Goal: Find specific page/section: Find specific page/section

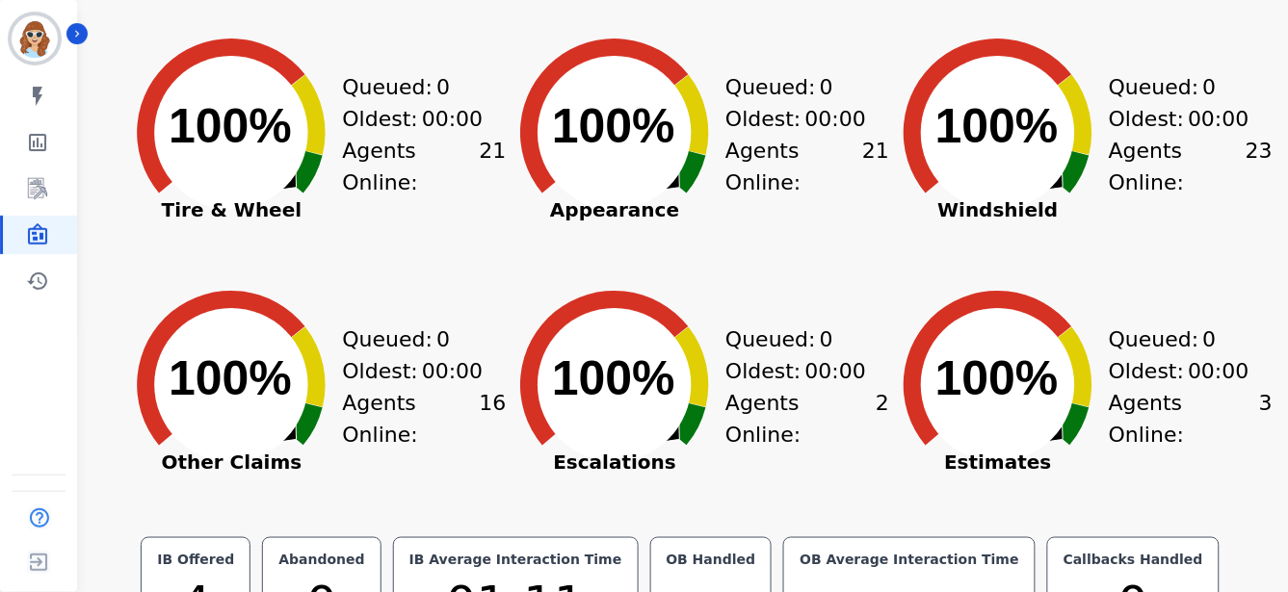
scroll to position [214, 0]
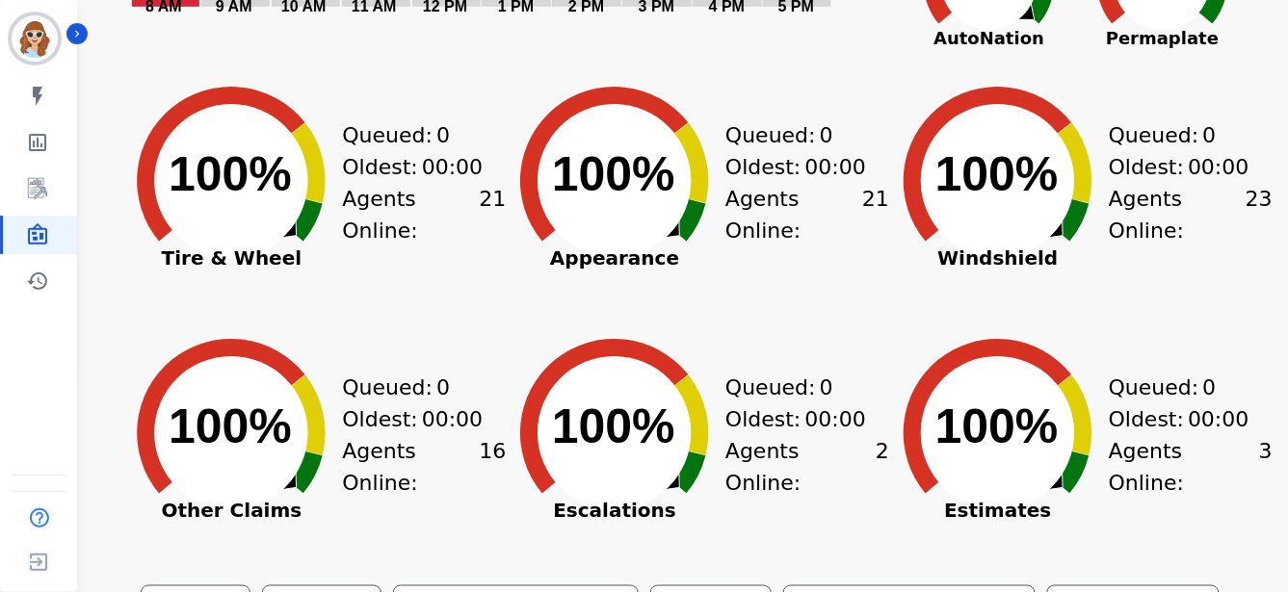
click at [844, 271] on div "Queued: 0 Oldest: 00:00 Agents Online: 21" at bounding box center [807, 212] width 164 height 241
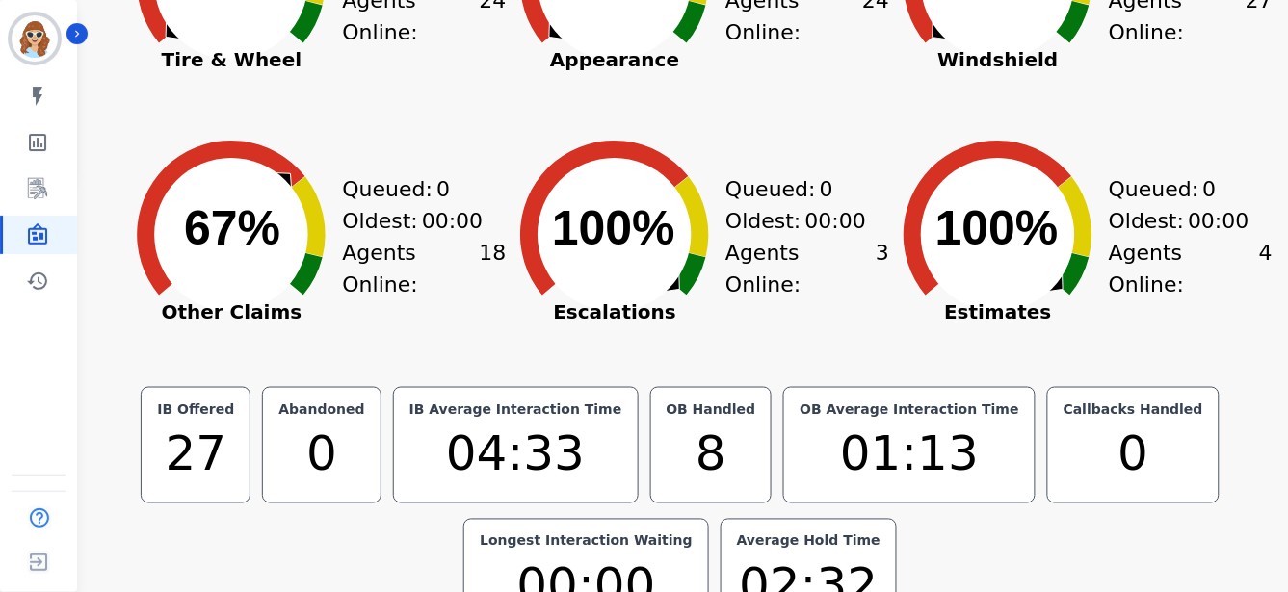
scroll to position [431, 0]
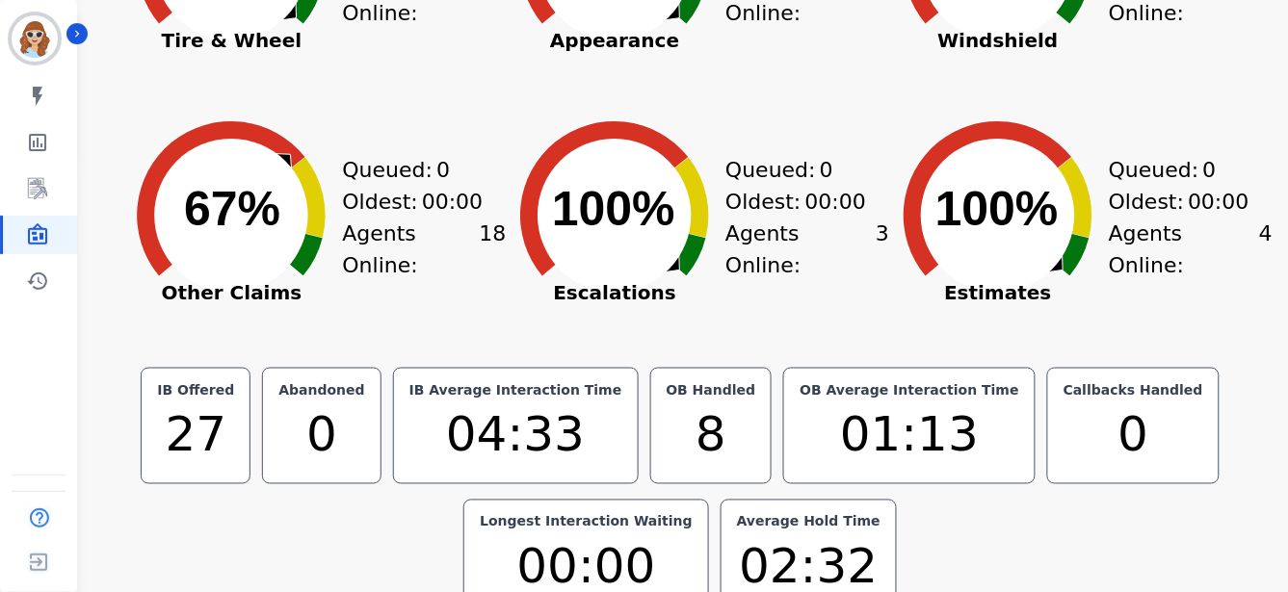
drag, startPoint x: 1122, startPoint y: 522, endPoint x: 1119, endPoint y: 511, distance: 11.0
click at [950, 522] on div "IB Offered 27 Abandoned 0 IB Average Interaction Time 04:33 OB Handled 8 OB Ave…" at bounding box center [680, 492] width 1100 height 248
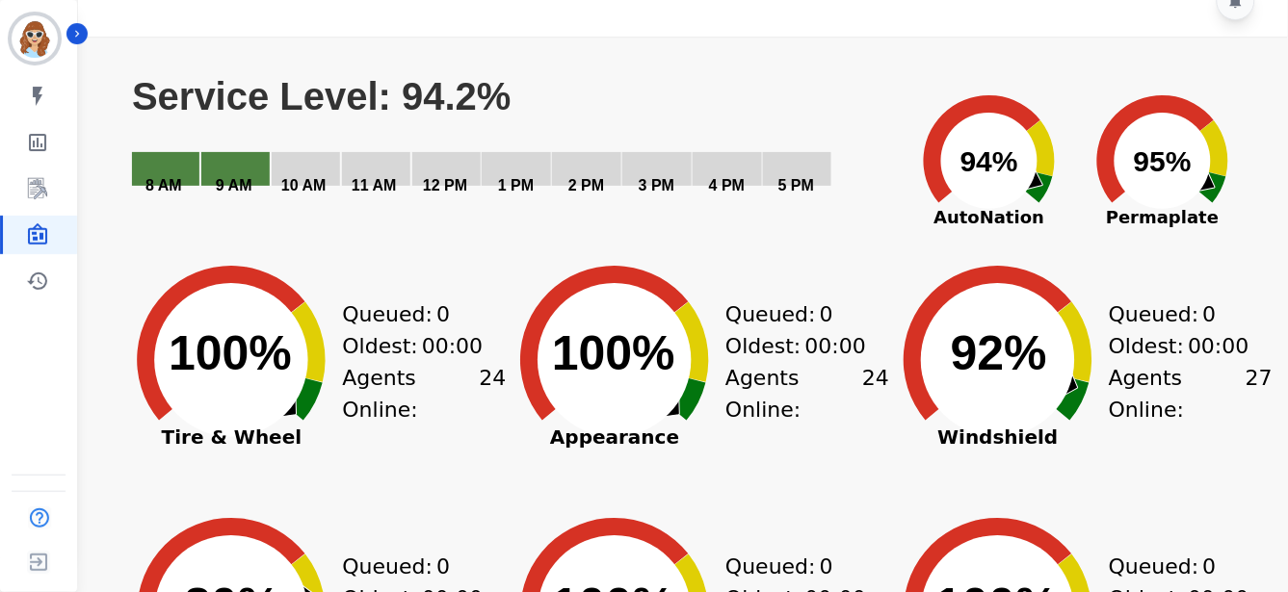
scroll to position [4, 0]
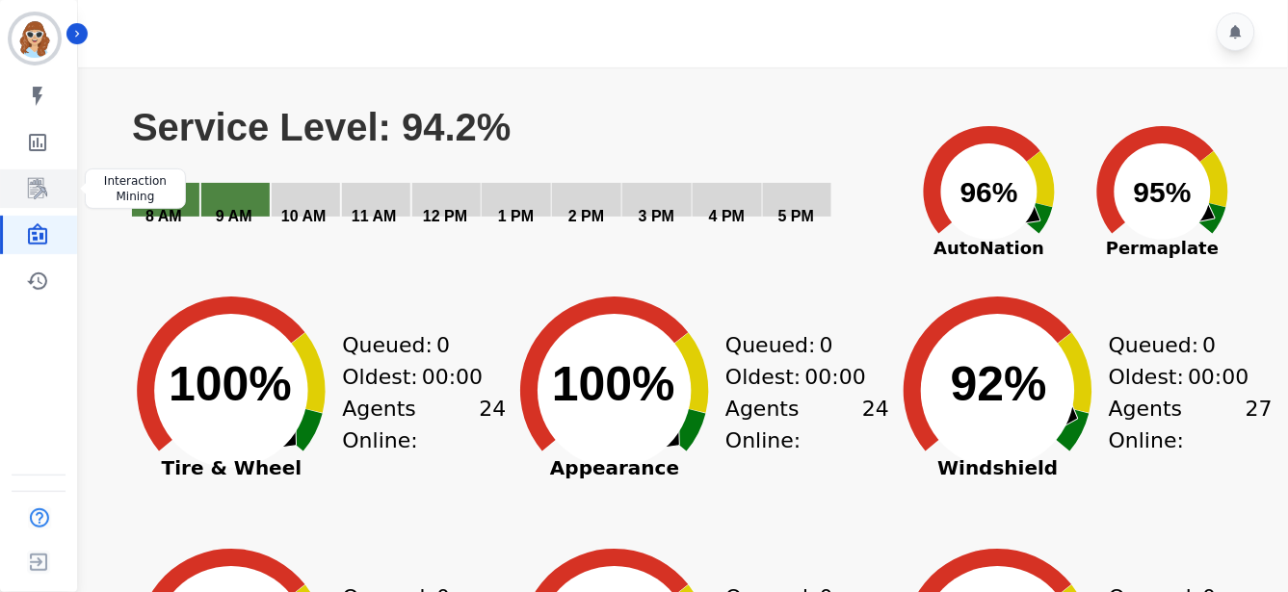
click at [35, 196] on icon "Sidebar" at bounding box center [38, 189] width 15 height 18
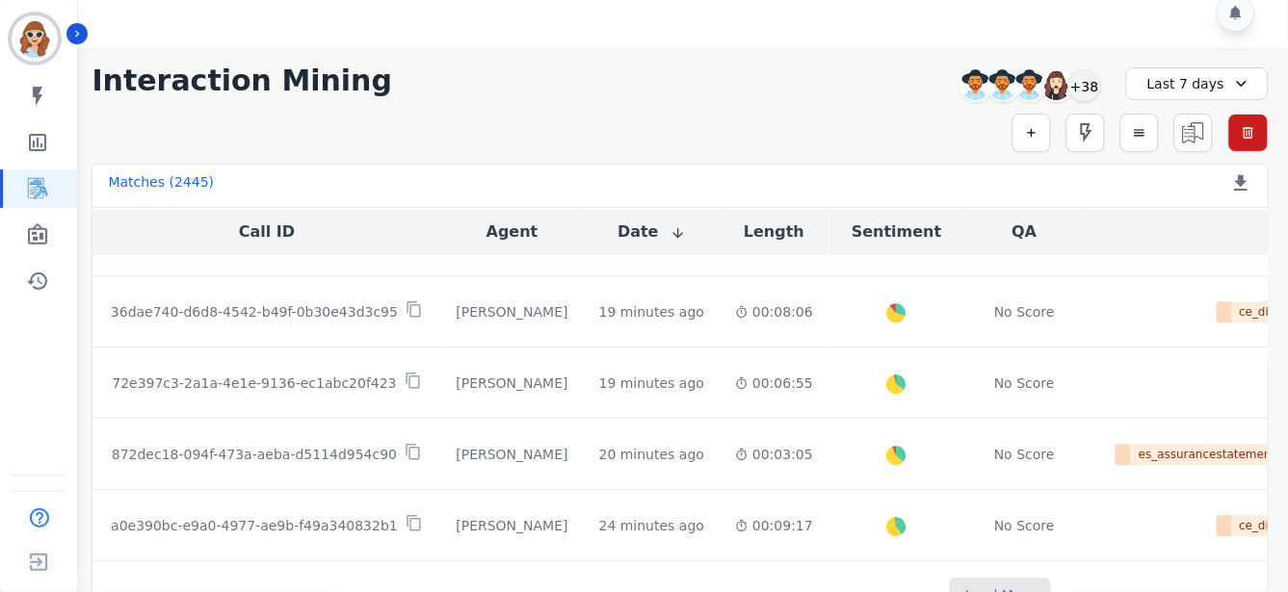
scroll to position [1129, 0]
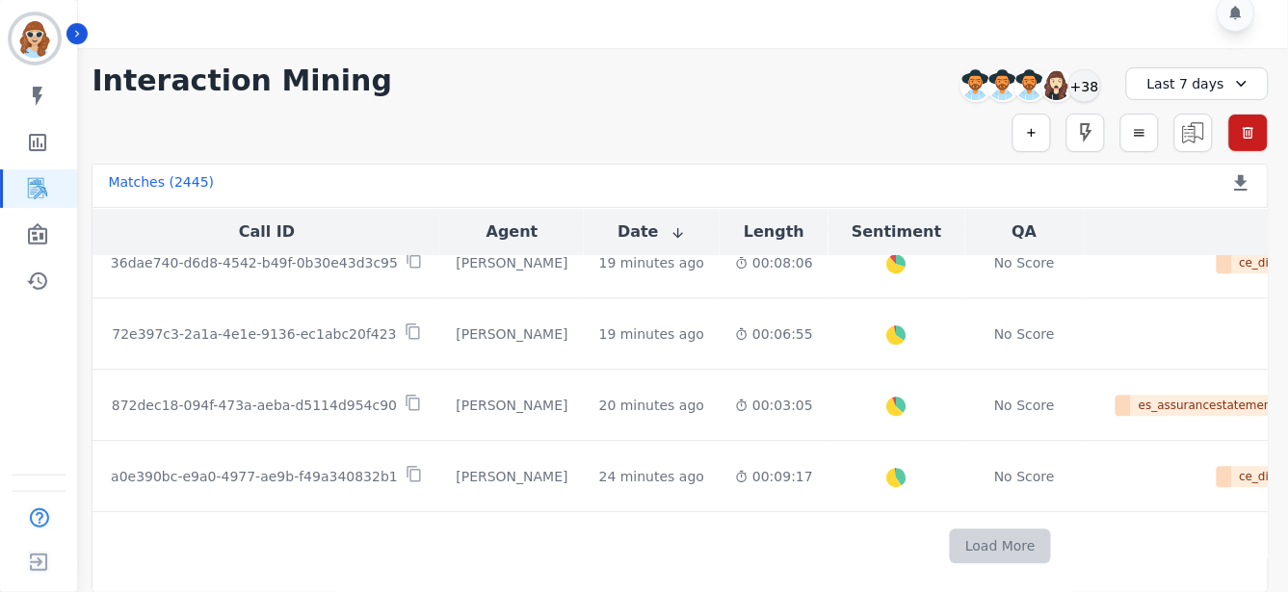
click at [950, 547] on button "Load More" at bounding box center [1000, 546] width 101 height 35
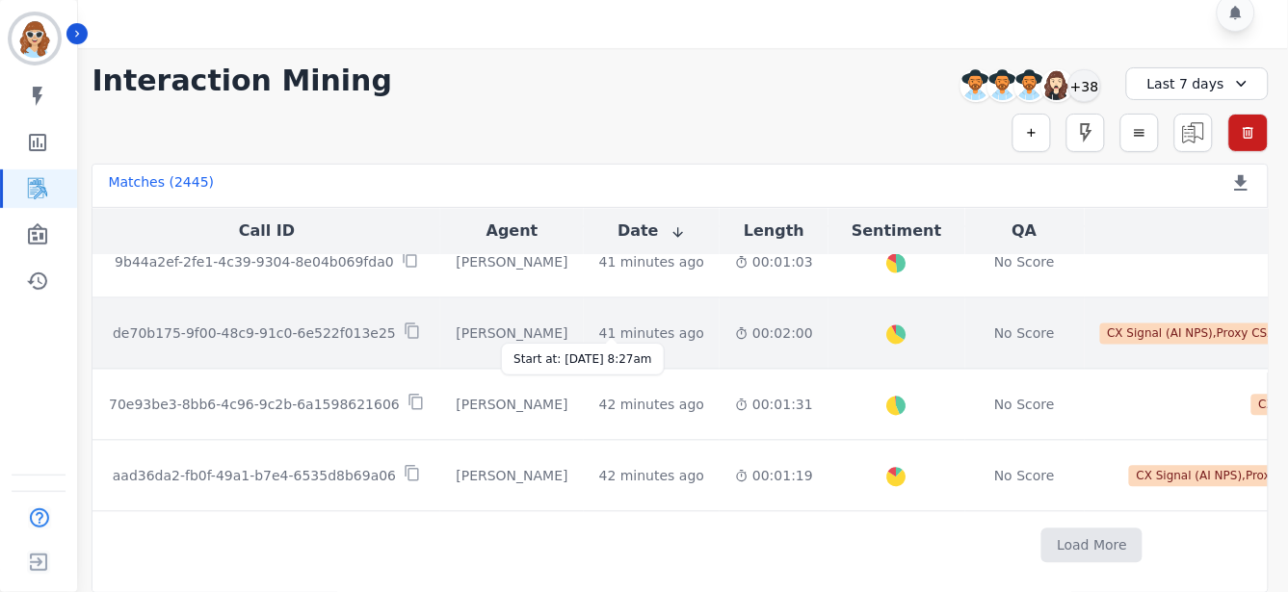
scroll to position [2539, 0]
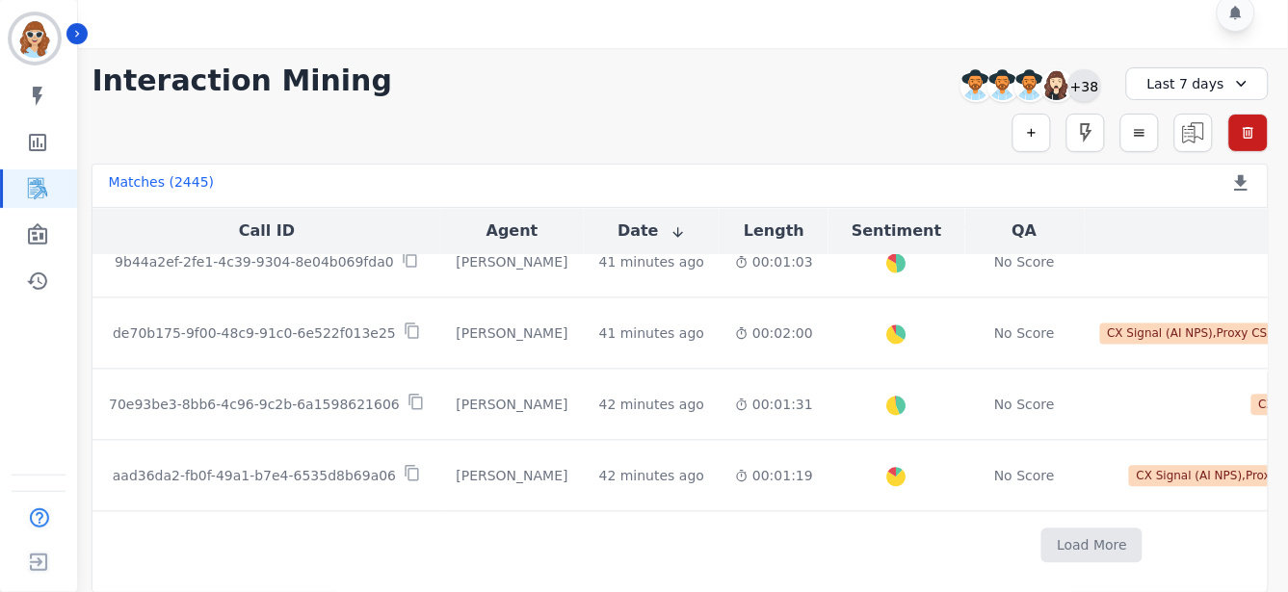
click at [950, 83] on div "+38" at bounding box center [1084, 85] width 33 height 33
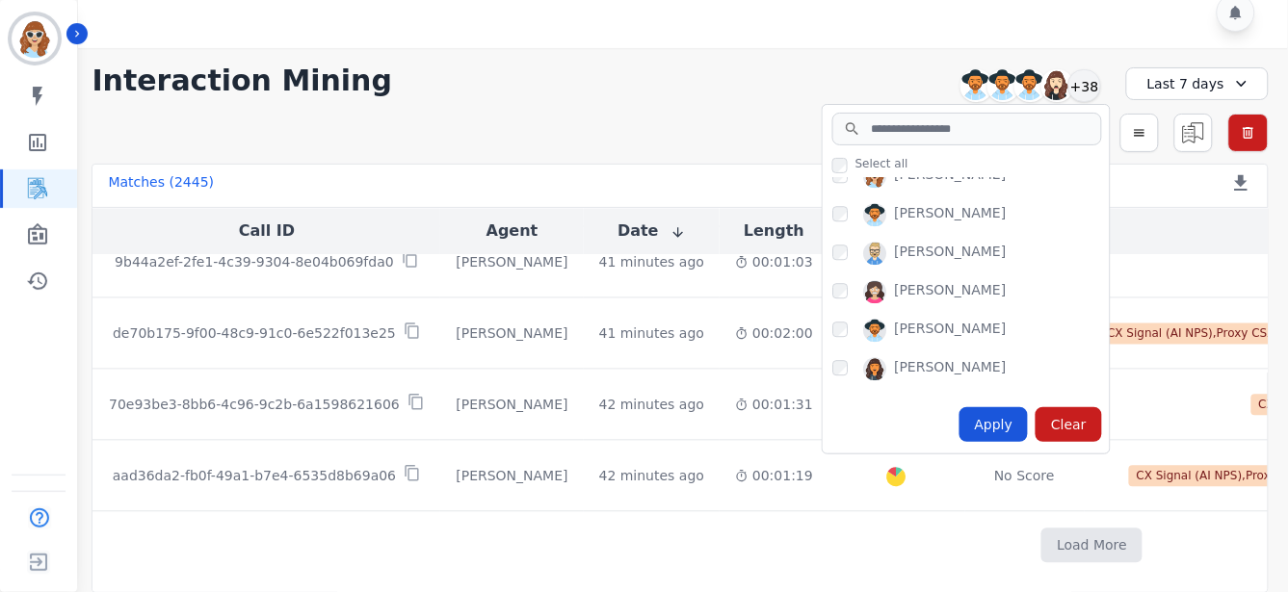
scroll to position [1070, 0]
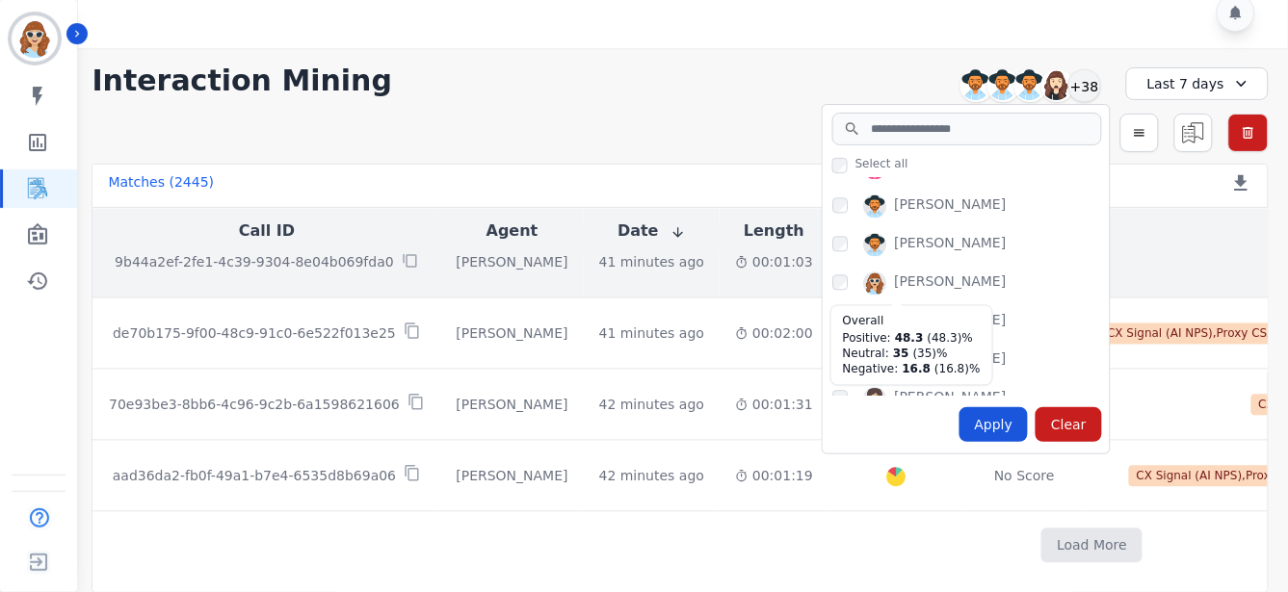
click at [884, 250] on div at bounding box center [897, 263] width 26 height 26
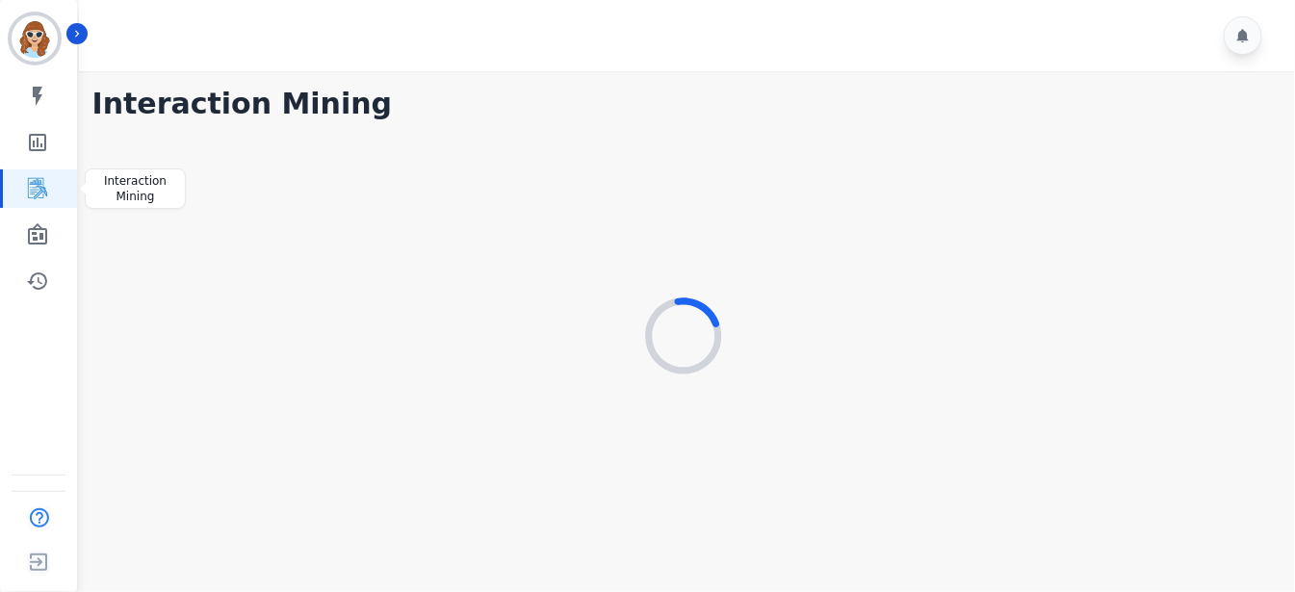
click at [36, 190] on icon "Sidebar" at bounding box center [37, 188] width 23 height 23
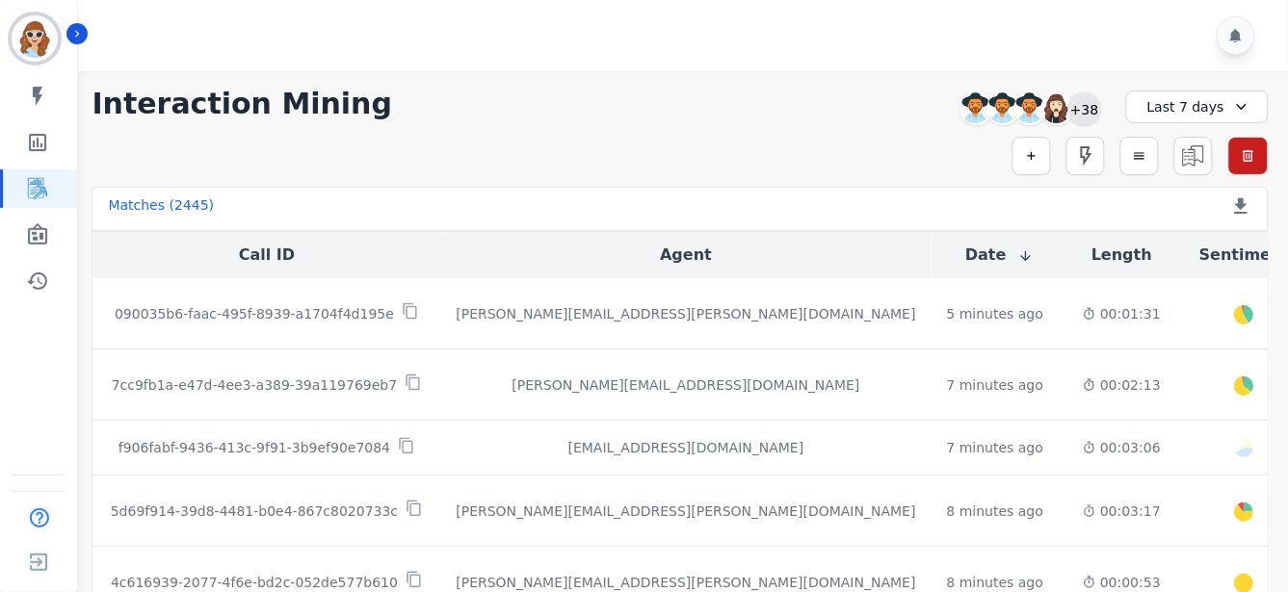
click at [950, 104] on div "+38" at bounding box center [1084, 108] width 33 height 33
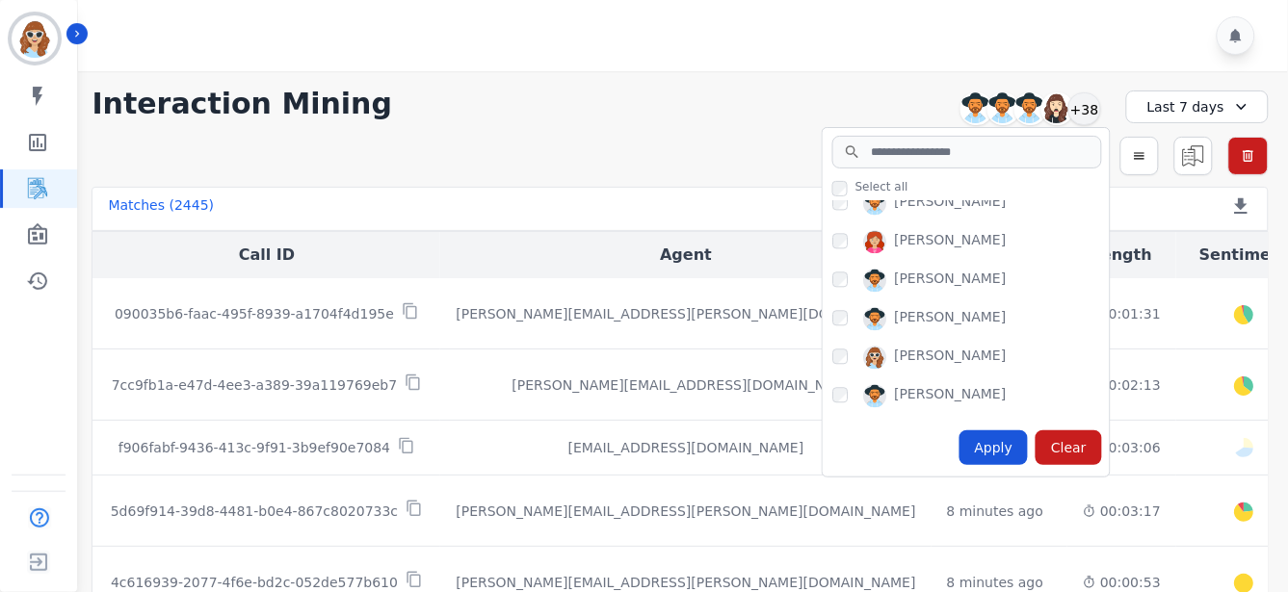
scroll to position [963, 0]
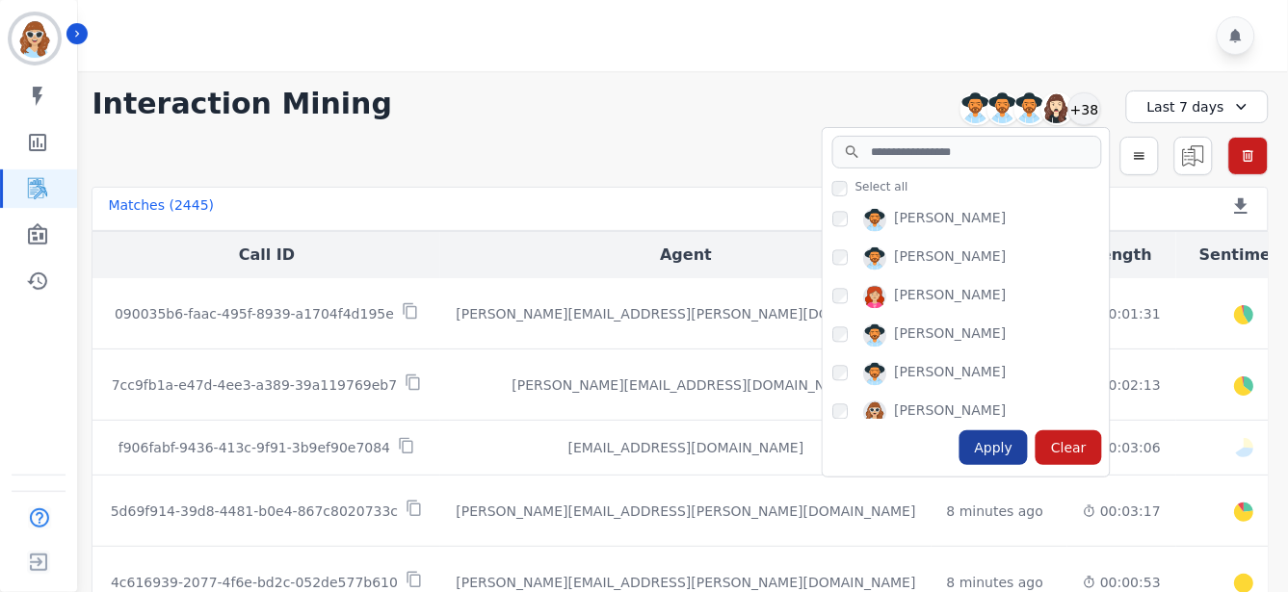
click at [950, 449] on div "Apply" at bounding box center [993, 448] width 69 height 35
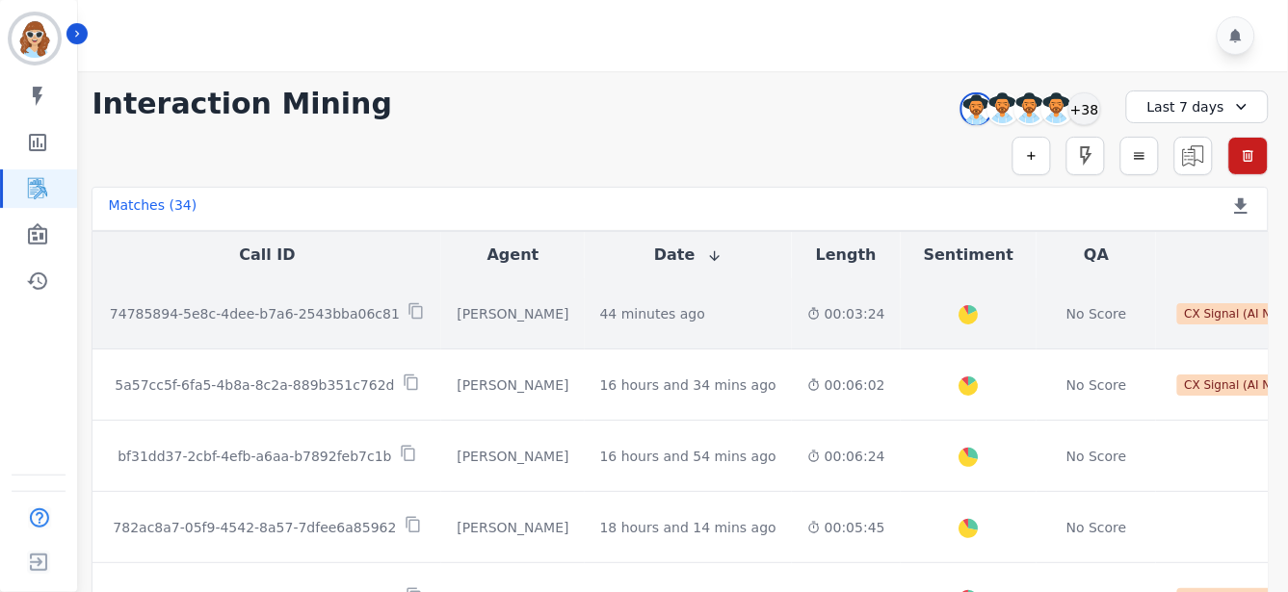
click at [305, 312] on p "74785894-5e8c-4dee-b7a6-2543bba06c81" at bounding box center [255, 313] width 290 height 19
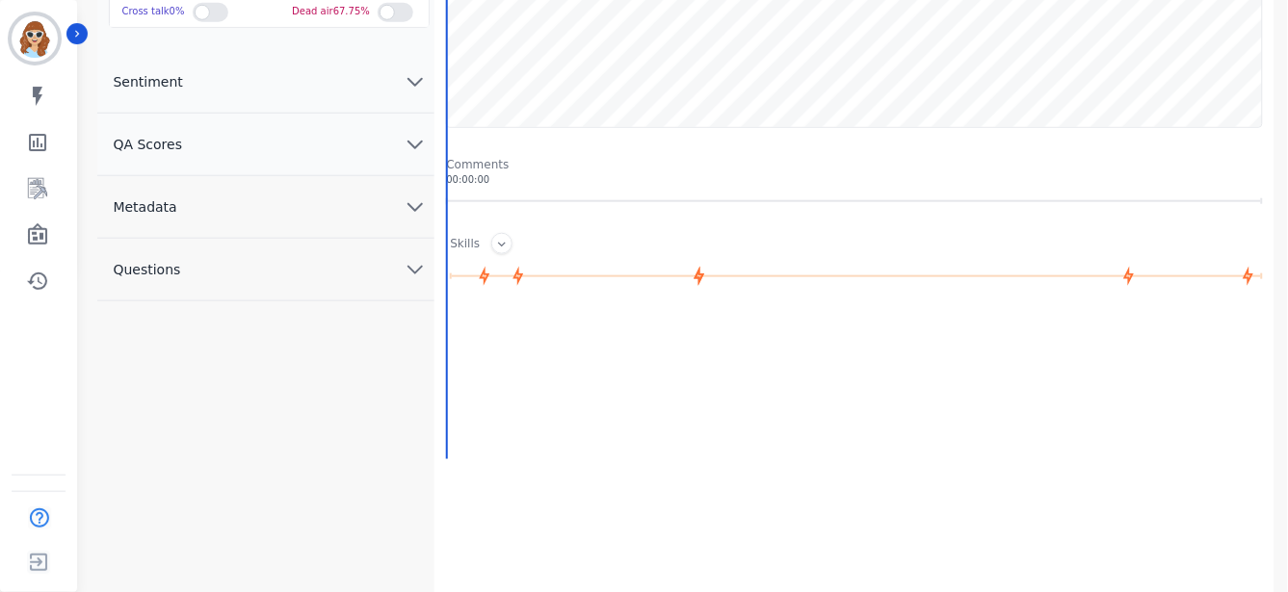
scroll to position [321, 0]
click at [416, 208] on icon "chevron down" at bounding box center [415, 207] width 23 height 23
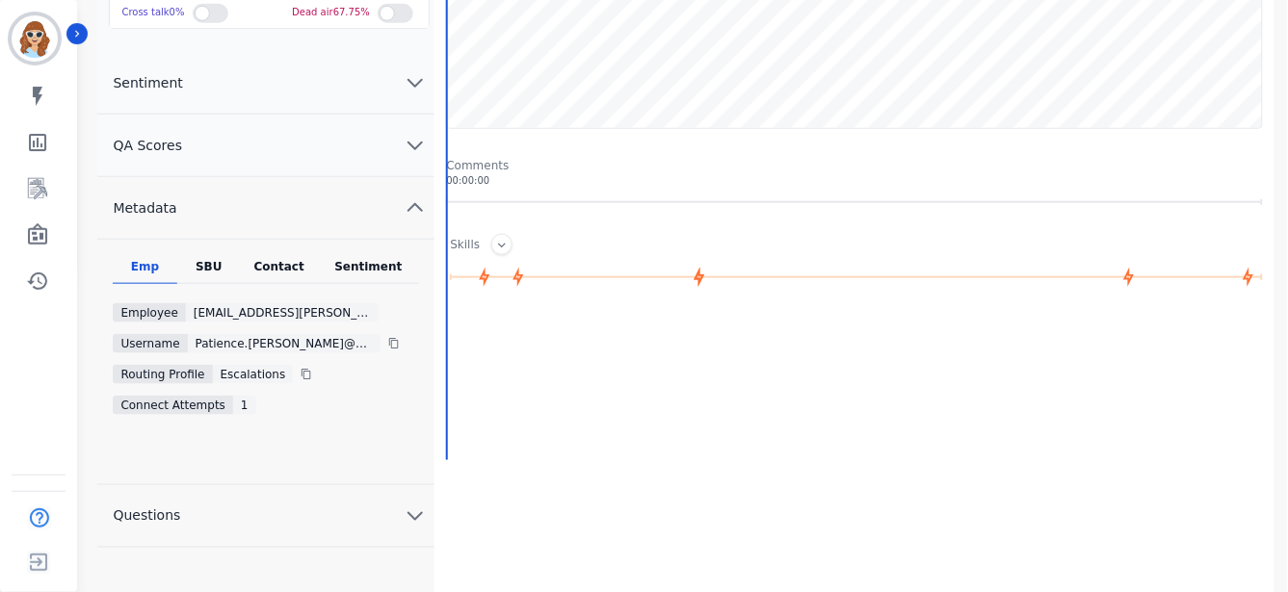
click at [207, 271] on div "SBU" at bounding box center [209, 271] width 64 height 25
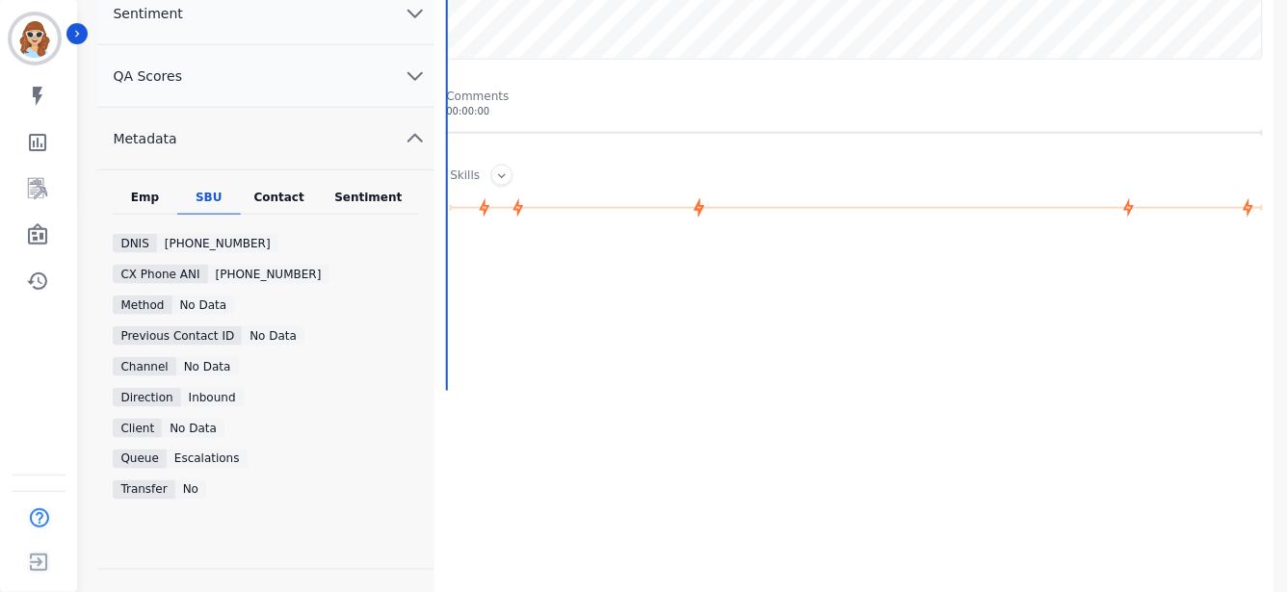
scroll to position [428, 0]
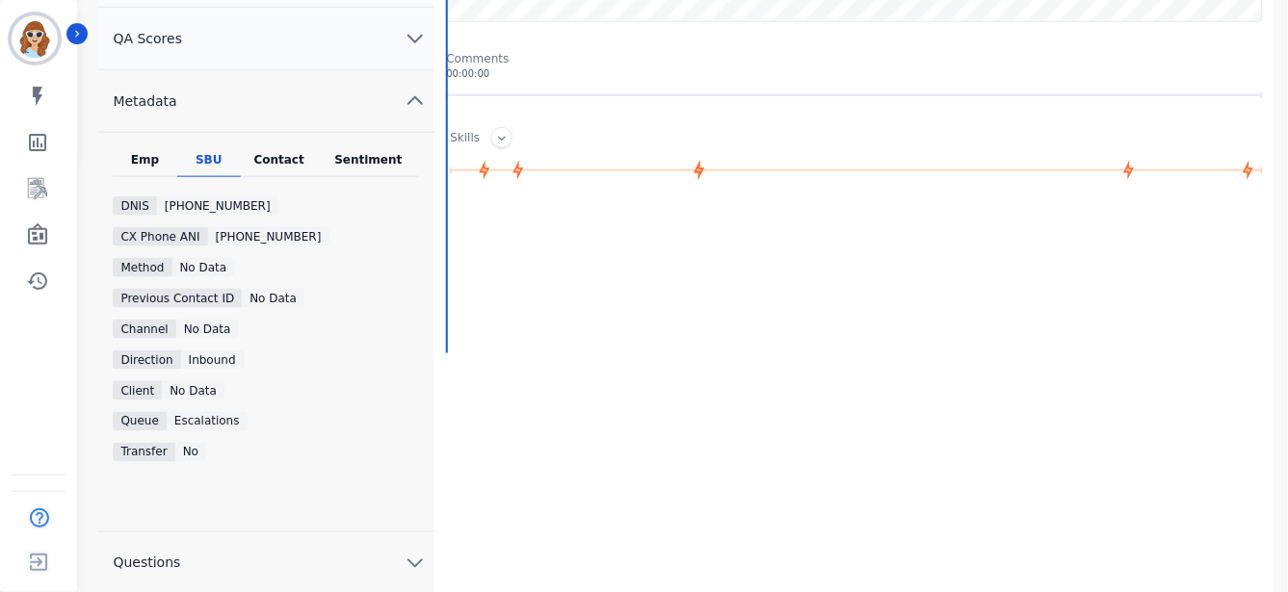
click at [950, 559] on div at bounding box center [856, 404] width 821 height 385
click at [34, 236] on icon "Sidebar" at bounding box center [37, 234] width 23 height 23
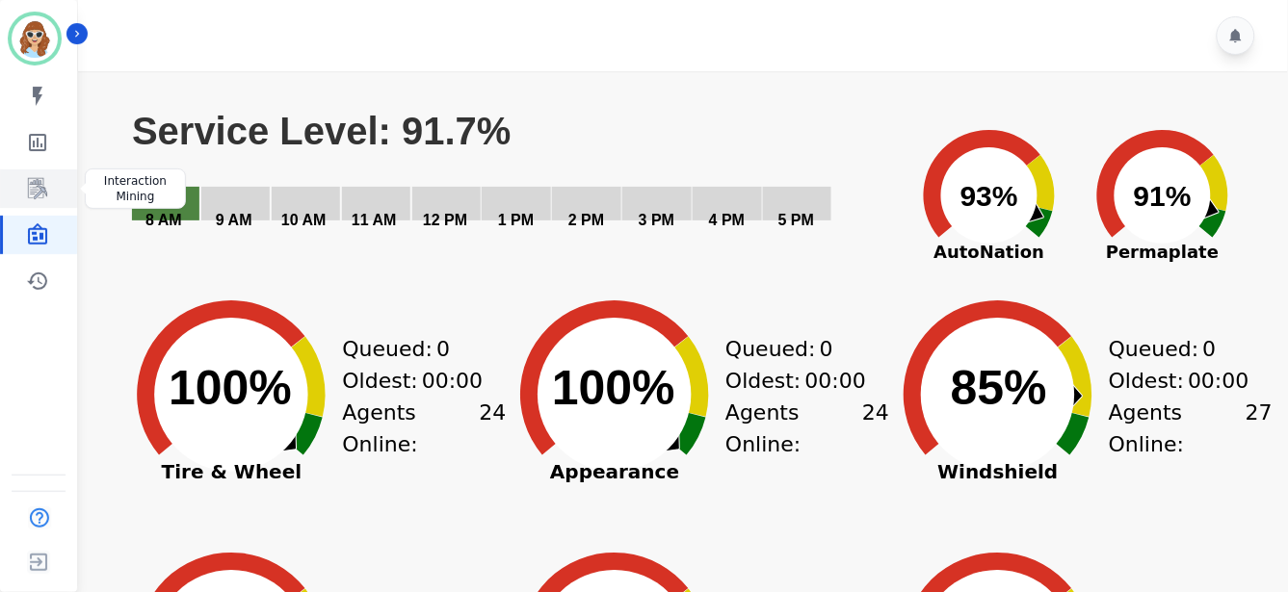
click at [35, 189] on icon "Sidebar" at bounding box center [37, 188] width 23 height 23
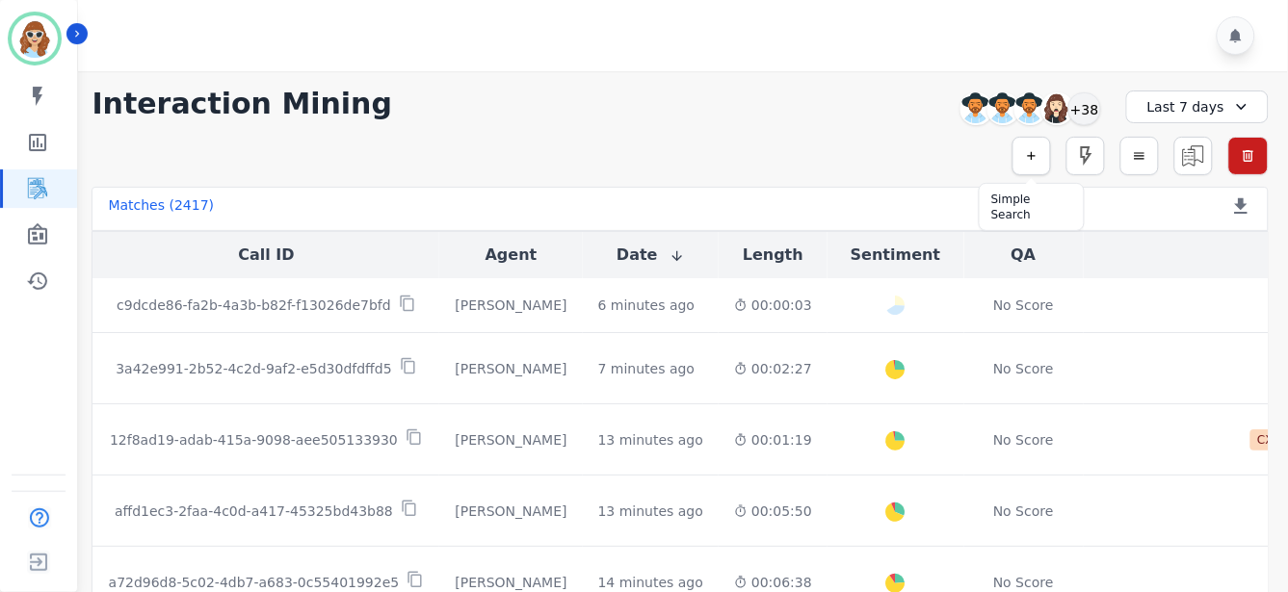
click at [1031, 150] on icon "button" at bounding box center [1031, 155] width 13 height 13
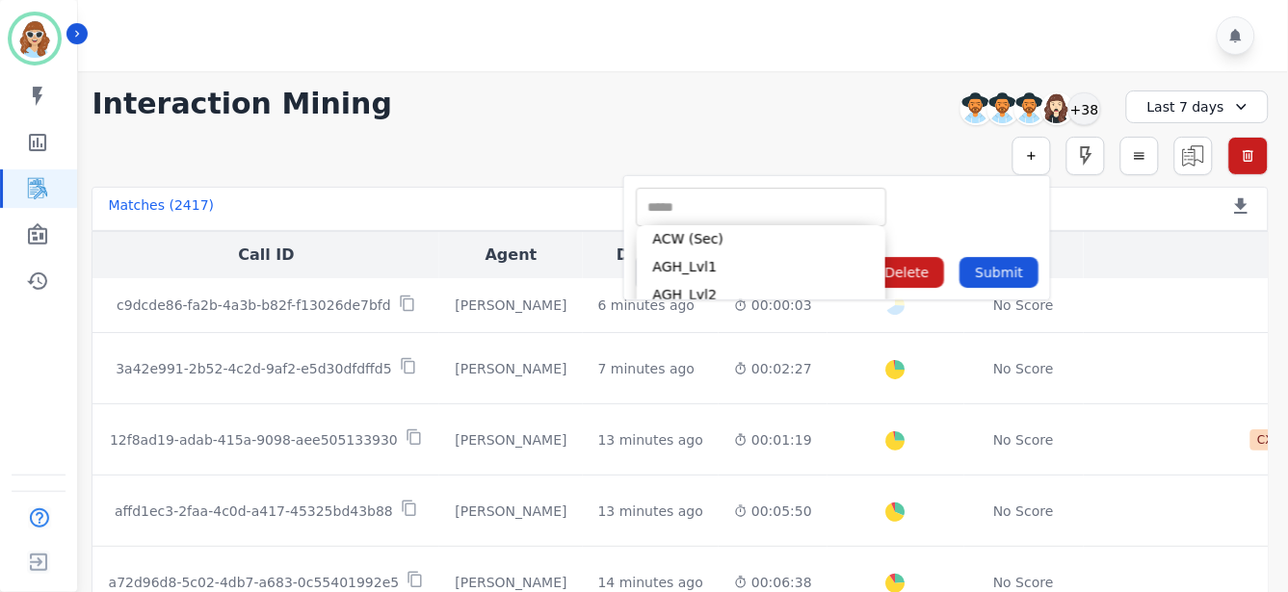
click at [793, 203] on input "selected options" at bounding box center [760, 207] width 241 height 20
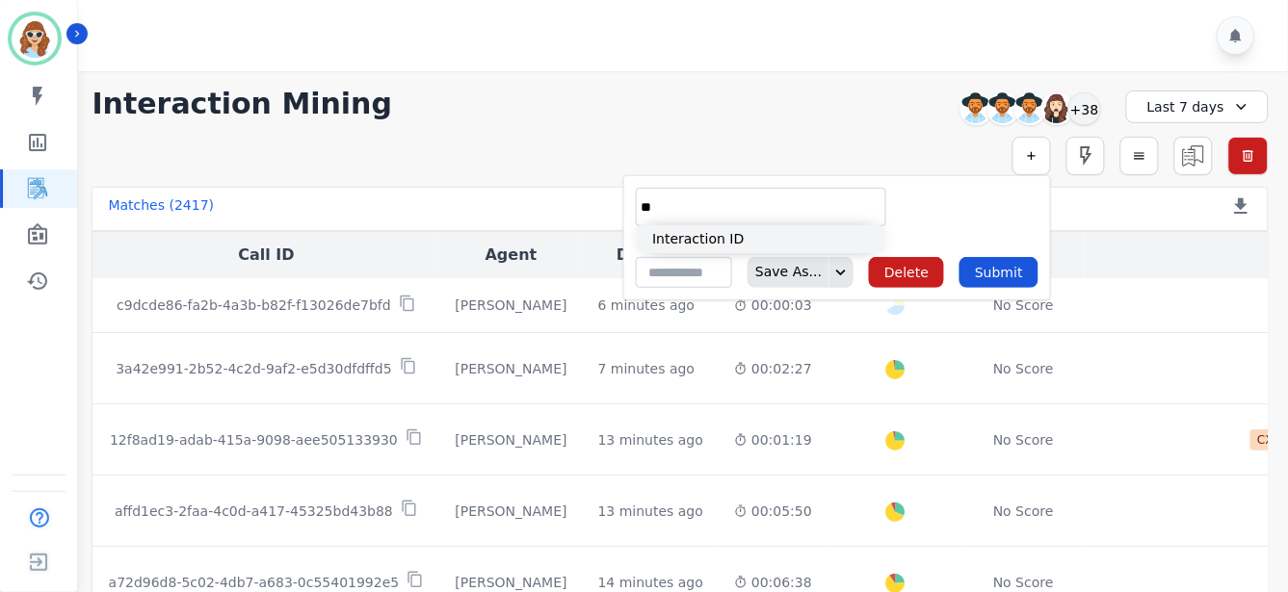
type input "**"
drag, startPoint x: 725, startPoint y: 241, endPoint x: 767, endPoint y: 231, distance: 42.5
click at [726, 242] on li "Interaction ID" at bounding box center [761, 239] width 248 height 28
type input "**********"
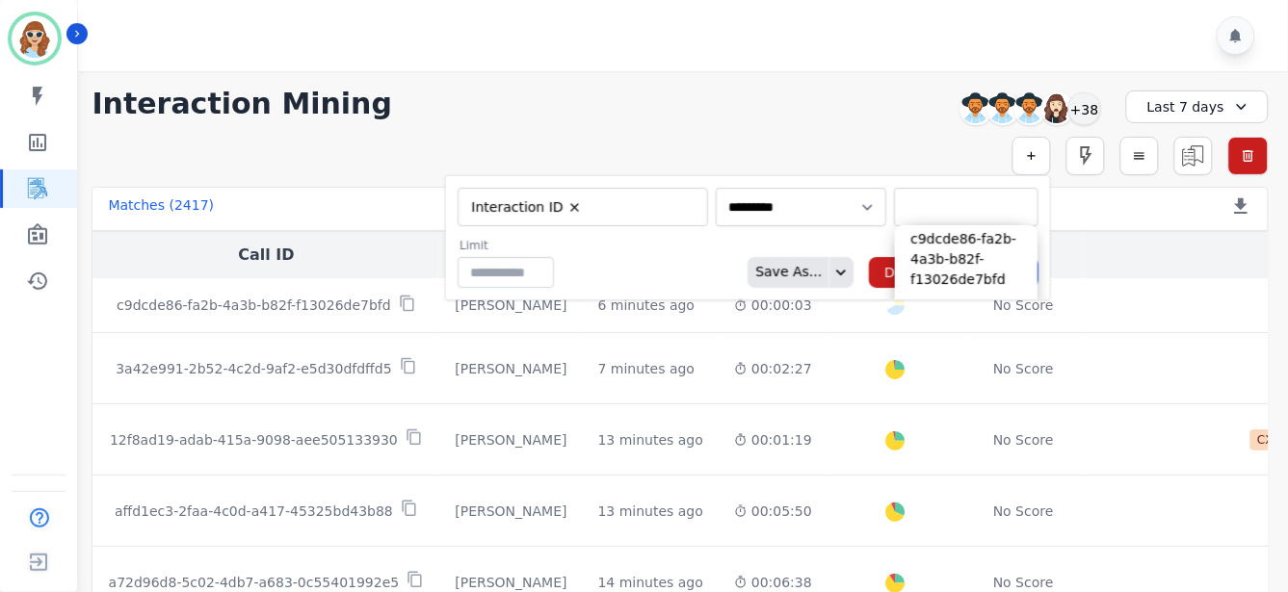
click at [907, 207] on input "selected options" at bounding box center [966, 207] width 135 height 20
paste input "**********"
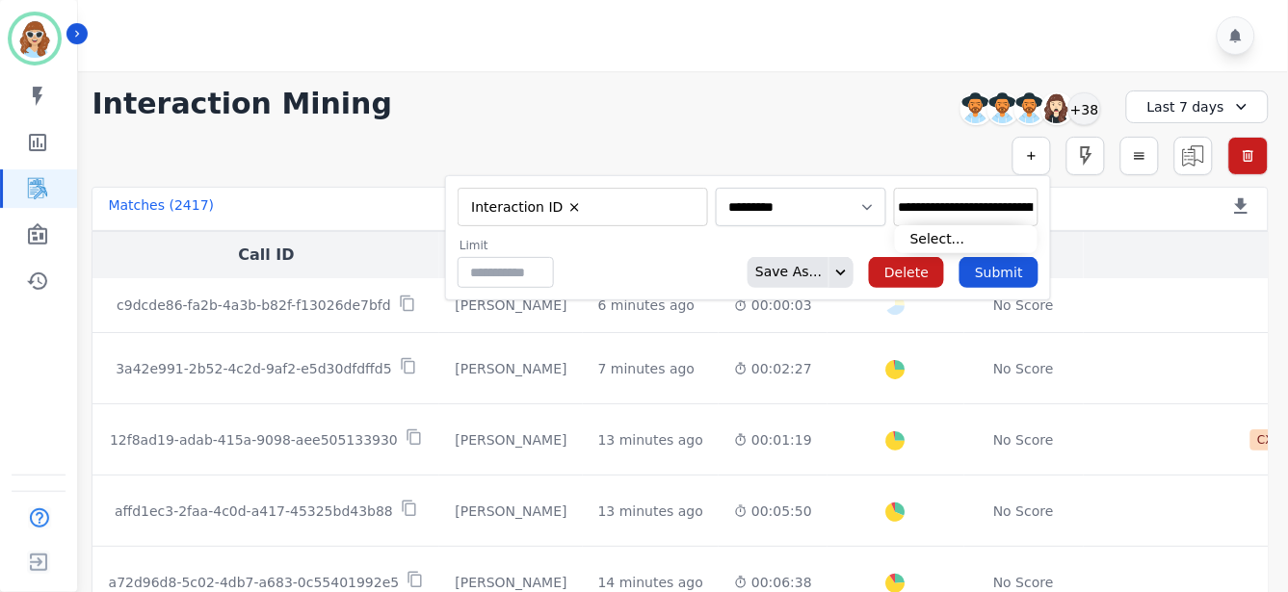
scroll to position [0, 97]
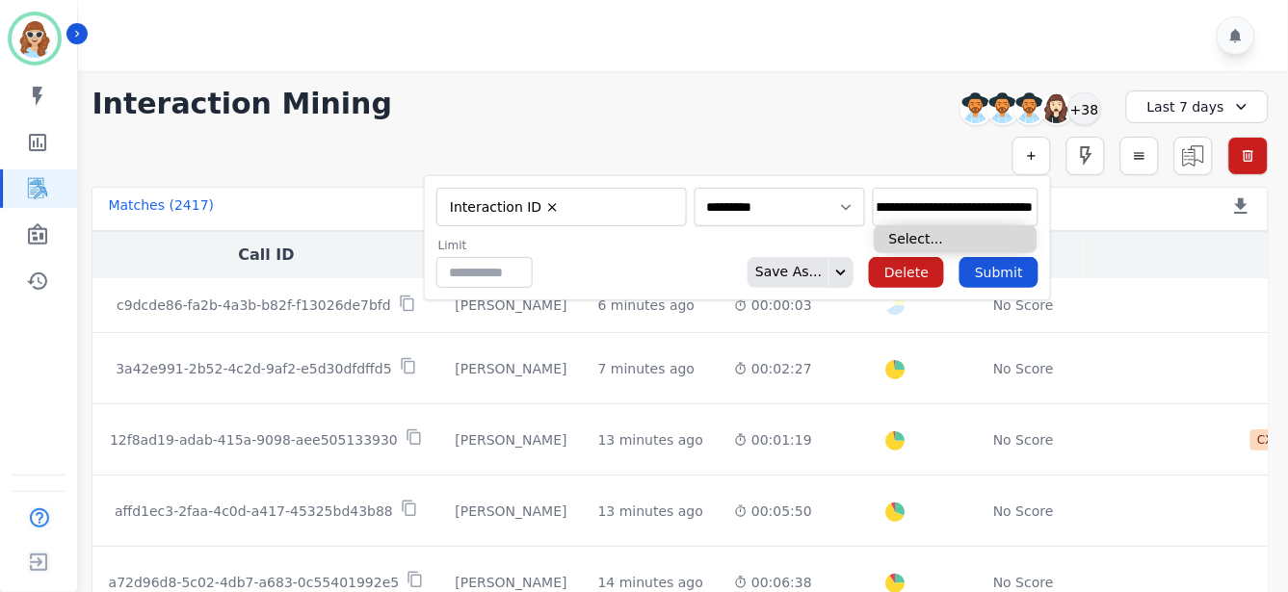
type input "**********"
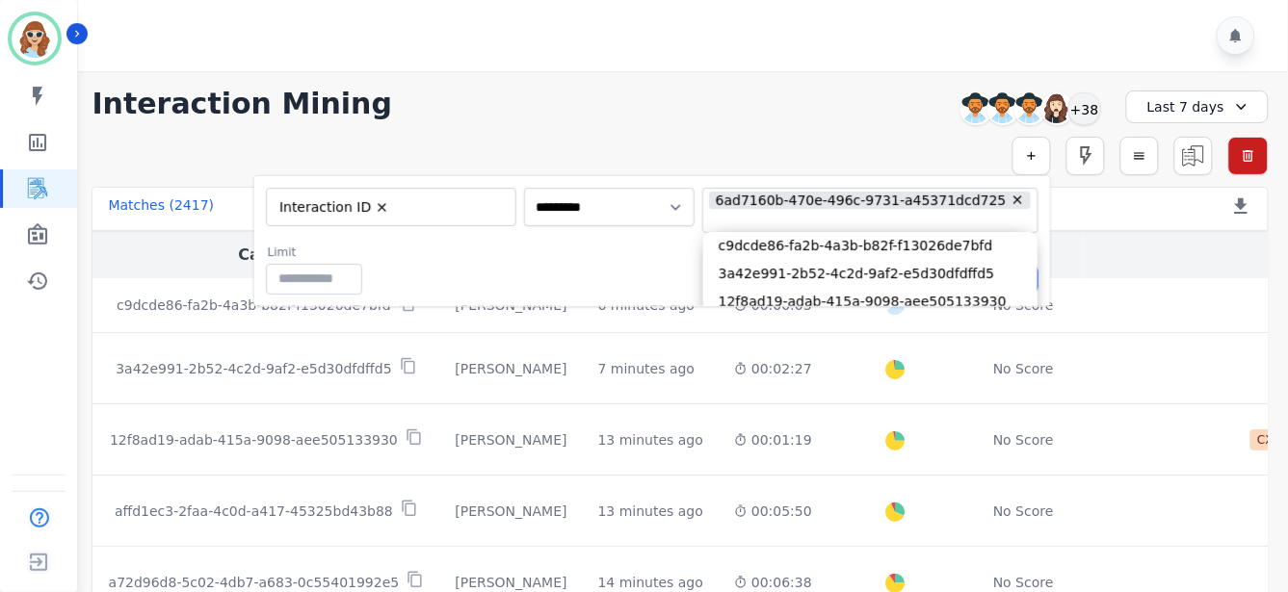
drag, startPoint x: 610, startPoint y: 258, endPoint x: 642, endPoint y: 260, distance: 32.8
click at [611, 258] on div "Limit ** Save As... Delete Submit" at bounding box center [652, 270] width 772 height 50
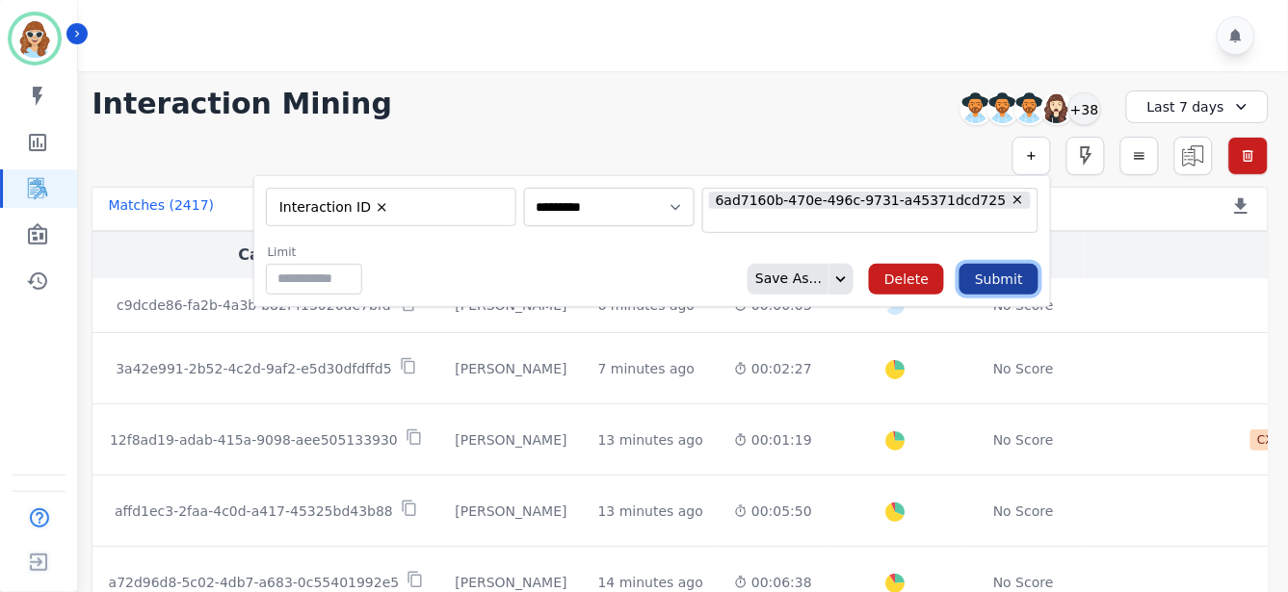
click at [995, 272] on button "Submit" at bounding box center [998, 279] width 79 height 31
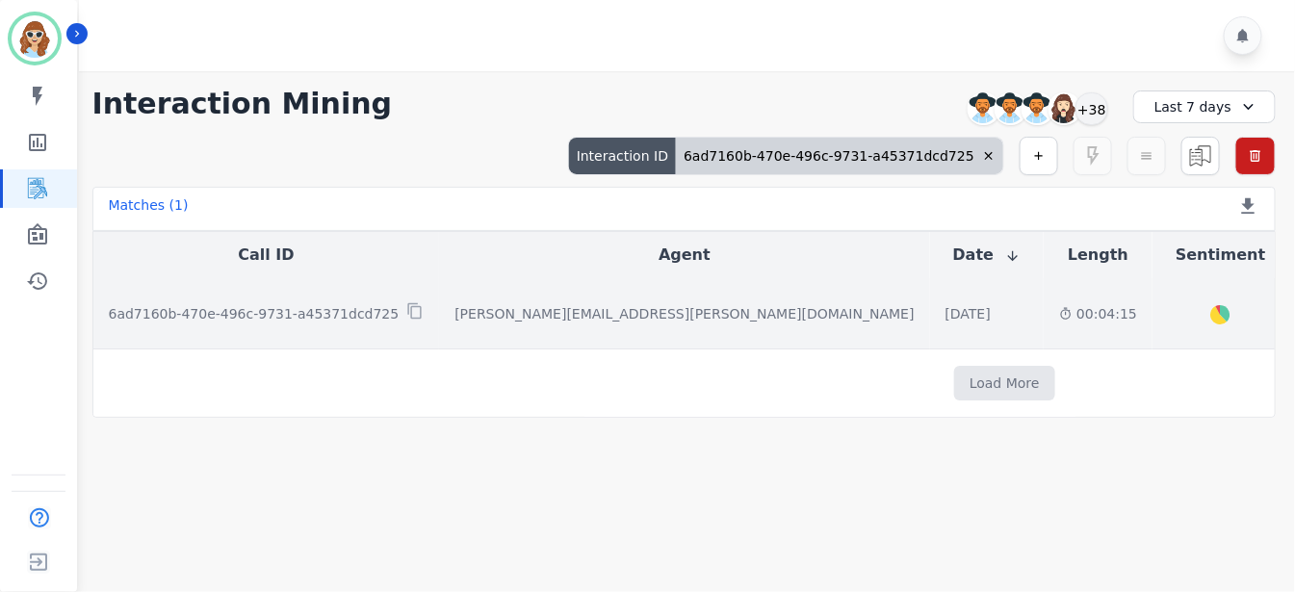
click at [248, 312] on p "6ad7160b-470e-496c-9731-a45371dcd725" at bounding box center [254, 313] width 291 height 19
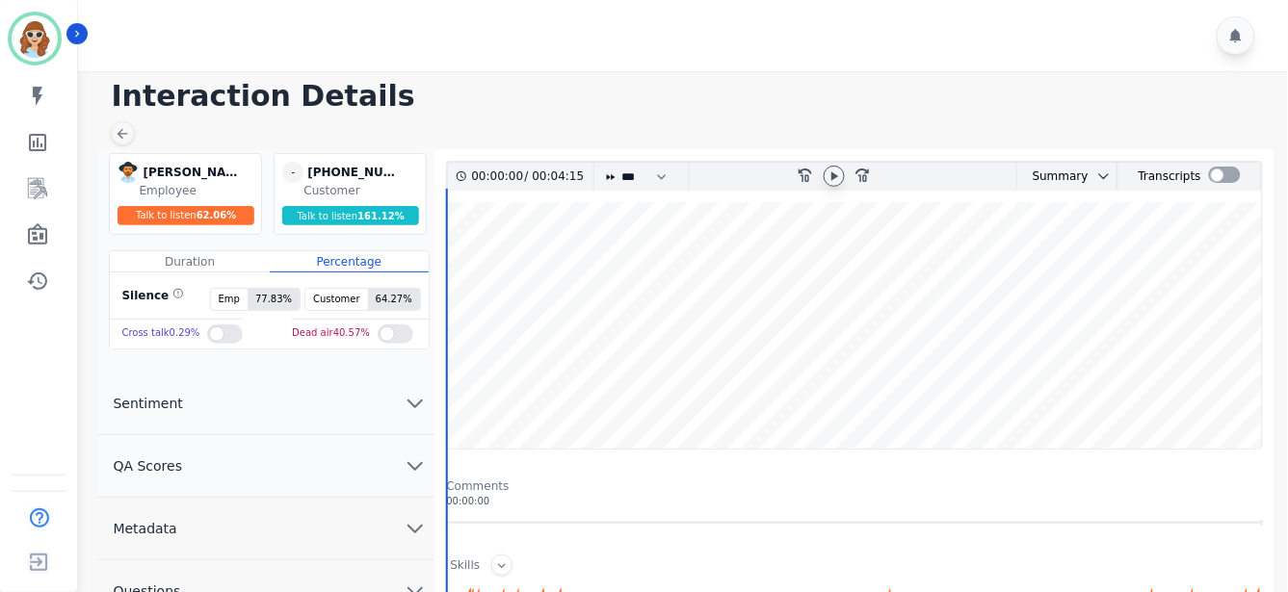
click at [832, 179] on icon at bounding box center [834, 175] width 7 height 9
click at [665, 168] on select "* * * **** * *** * ****" at bounding box center [649, 177] width 58 height 28
select select "****"
click at [620, 163] on select "* * * **** * *** * ****" at bounding box center [649, 177] width 58 height 28
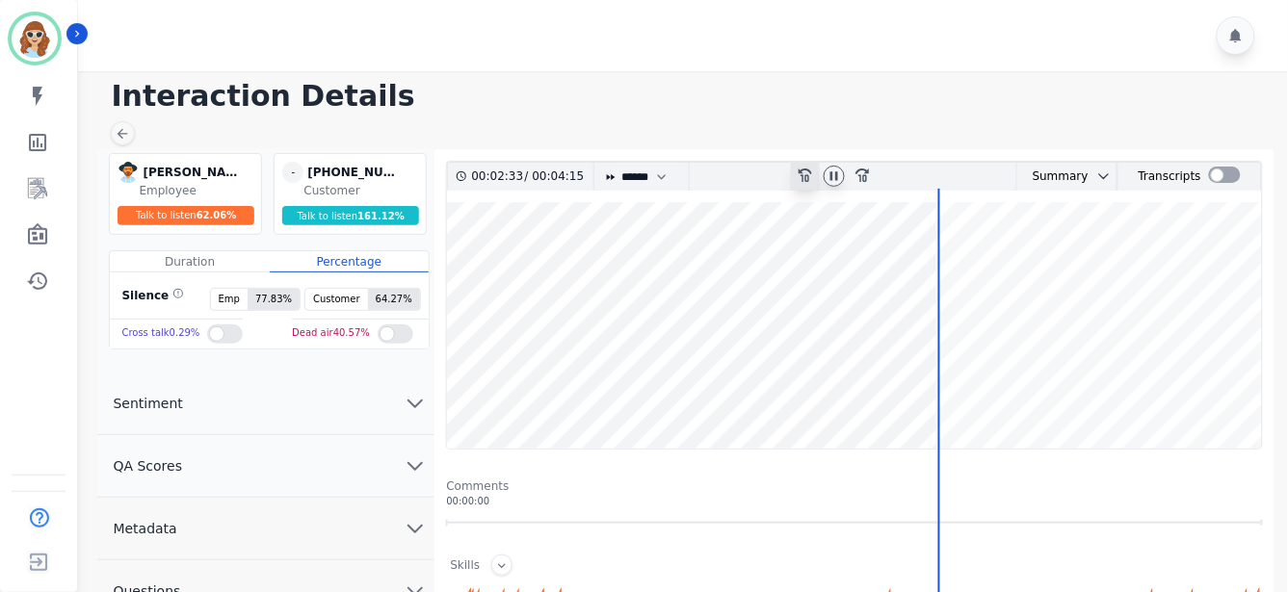
click at [805, 173] on icon "rewind-10" at bounding box center [804, 174] width 15 height 15
